Goal: Navigation & Orientation: Find specific page/section

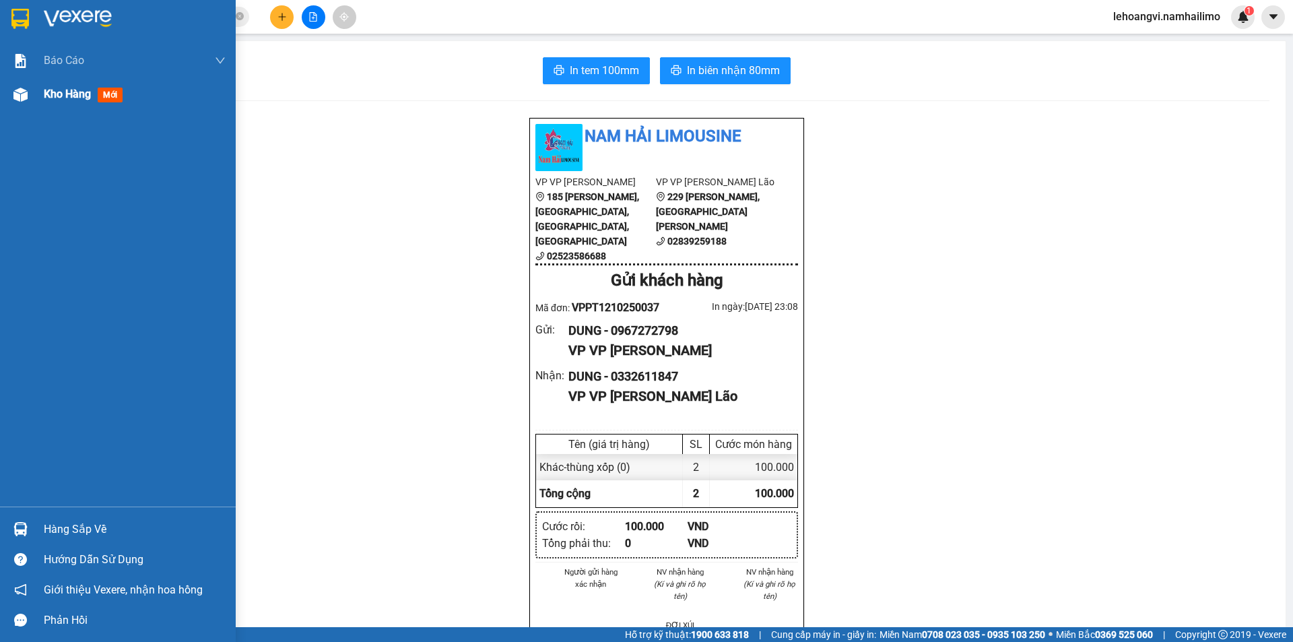
click at [37, 79] on div "Kho hàng mới" at bounding box center [118, 94] width 236 height 34
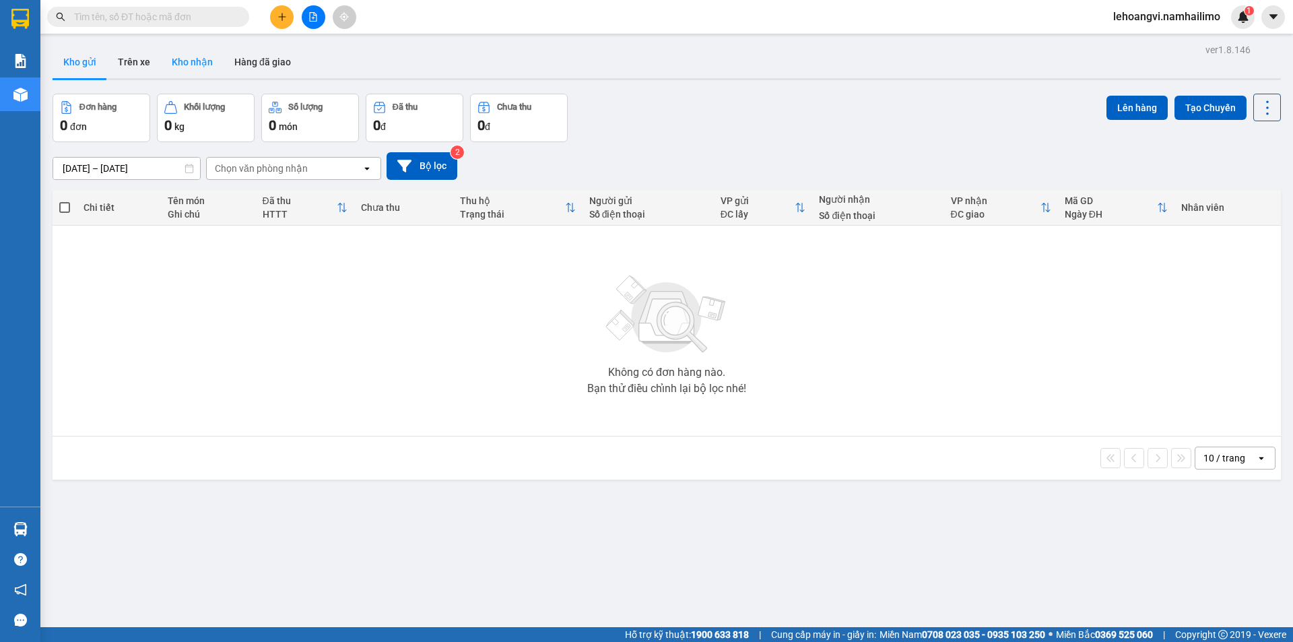
click at [190, 68] on button "Kho nhận" at bounding box center [192, 62] width 63 height 32
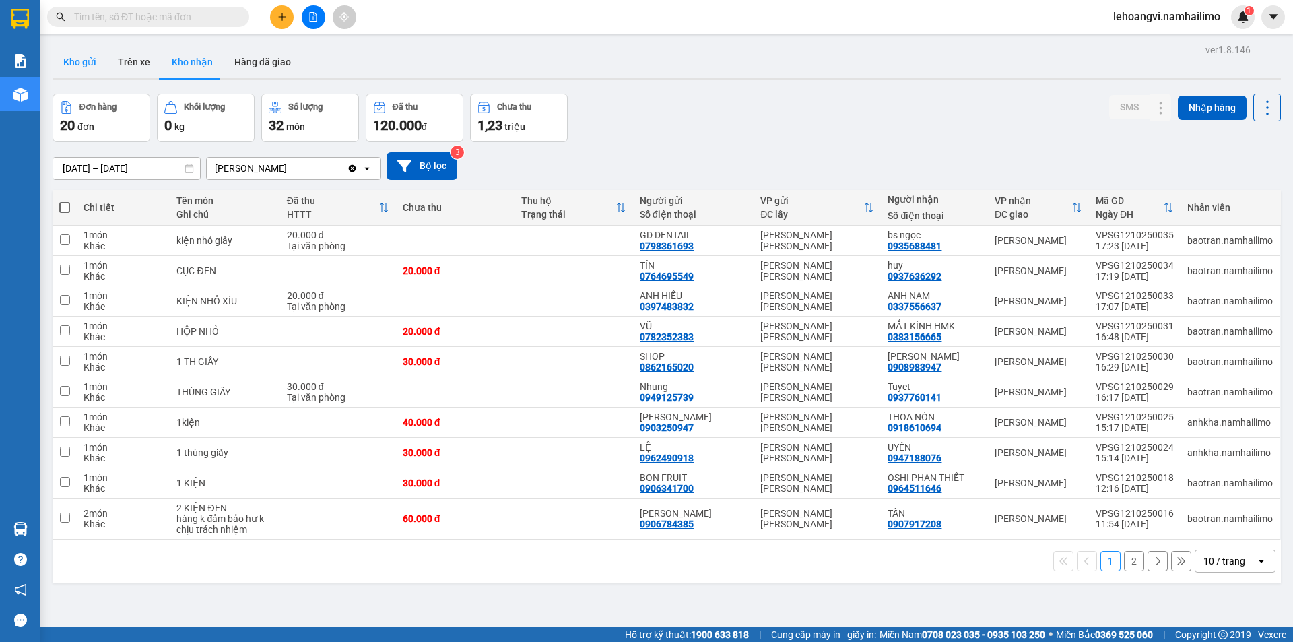
click at [75, 69] on button "Kho gửi" at bounding box center [80, 62] width 55 height 32
